Goal: Task Accomplishment & Management: Manage account settings

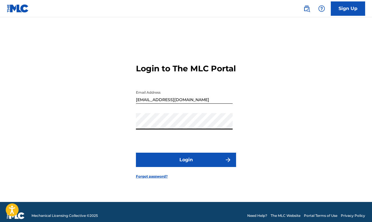
click at [189, 162] on button "Login" at bounding box center [186, 159] width 100 height 14
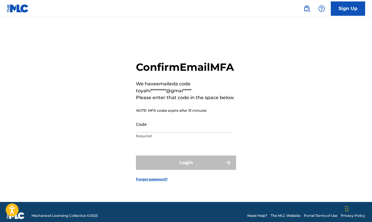
click at [191, 130] on input "Code" at bounding box center [184, 124] width 97 height 16
paste input "732739"
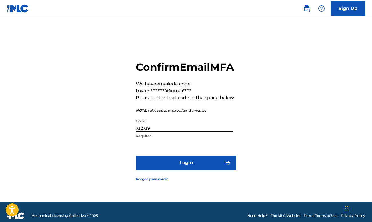
type input "732739"
click at [185, 170] on button "Login" at bounding box center [186, 162] width 100 height 14
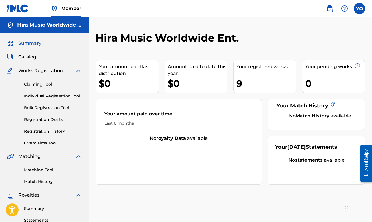
click at [29, 56] on span "Catalog" at bounding box center [27, 56] width 18 height 7
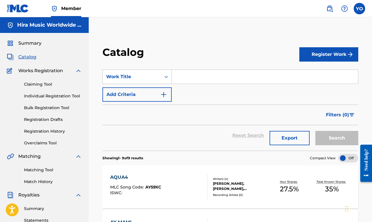
click at [68, 96] on link "Individual Registration Tool" at bounding box center [53, 96] width 58 height 6
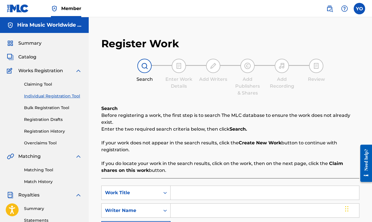
click at [63, 109] on link "Bulk Registration Tool" at bounding box center [53, 108] width 58 height 6
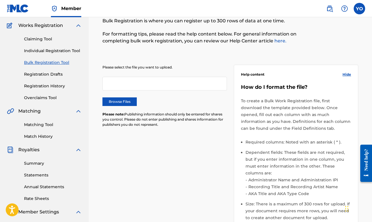
scroll to position [70, 0]
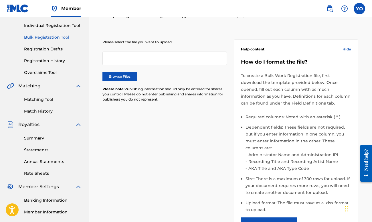
click at [58, 58] on link "Registration History" at bounding box center [53, 61] width 58 height 6
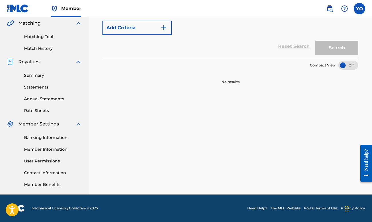
scroll to position [25, 0]
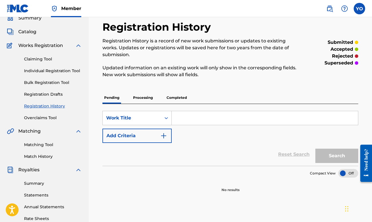
click at [144, 94] on p "Processing" at bounding box center [142, 98] width 23 height 12
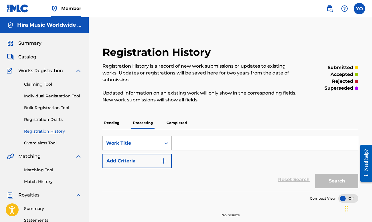
click at [176, 122] on p "Completed" at bounding box center [177, 123] width 24 height 12
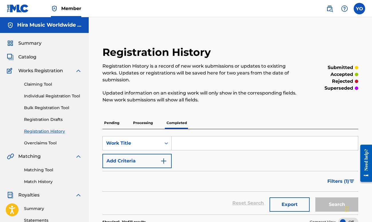
click at [37, 41] on span "Summary" at bounding box center [29, 43] width 23 height 7
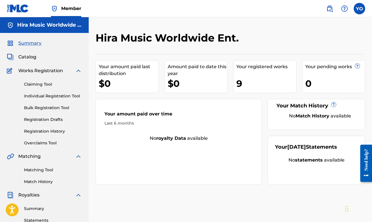
click at [359, 9] on label at bounding box center [359, 8] width 11 height 11
click at [359, 9] on input "YO [PERSON_NAME] [PERSON_NAME] [EMAIL_ADDRESS][DOMAIN_NAME] Notification Prefer…" at bounding box center [359, 9] width 0 height 0
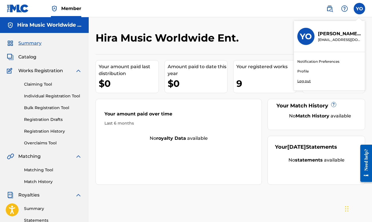
click at [306, 81] on p "Log out" at bounding box center [303, 80] width 13 height 5
click at [359, 9] on input "YO [PERSON_NAME] [PERSON_NAME] [EMAIL_ADDRESS][DOMAIN_NAME] Notification Prefer…" at bounding box center [359, 9] width 0 height 0
